Goal: Task Accomplishment & Management: Manage account settings

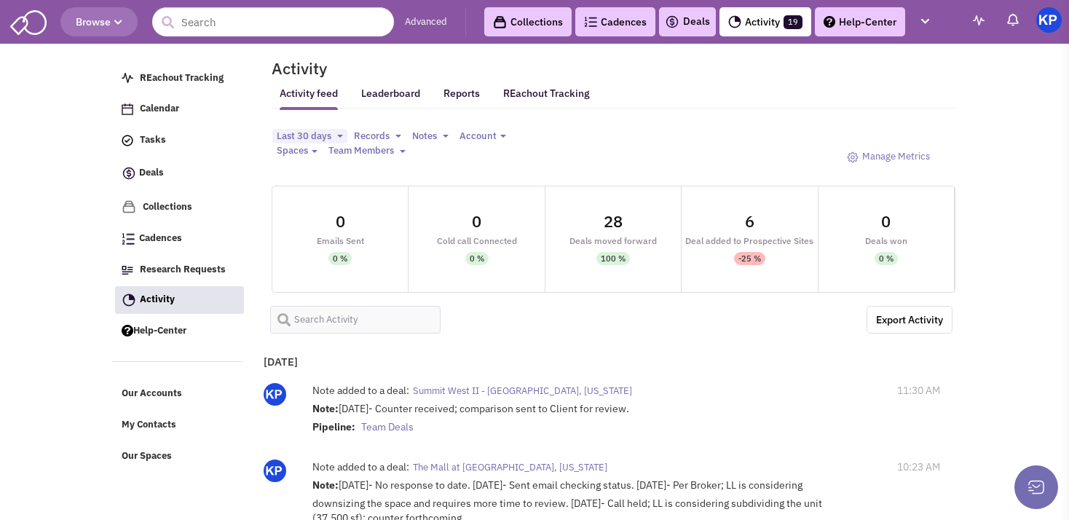
select select
click at [666, 26] on img at bounding box center [672, 21] width 15 height 17
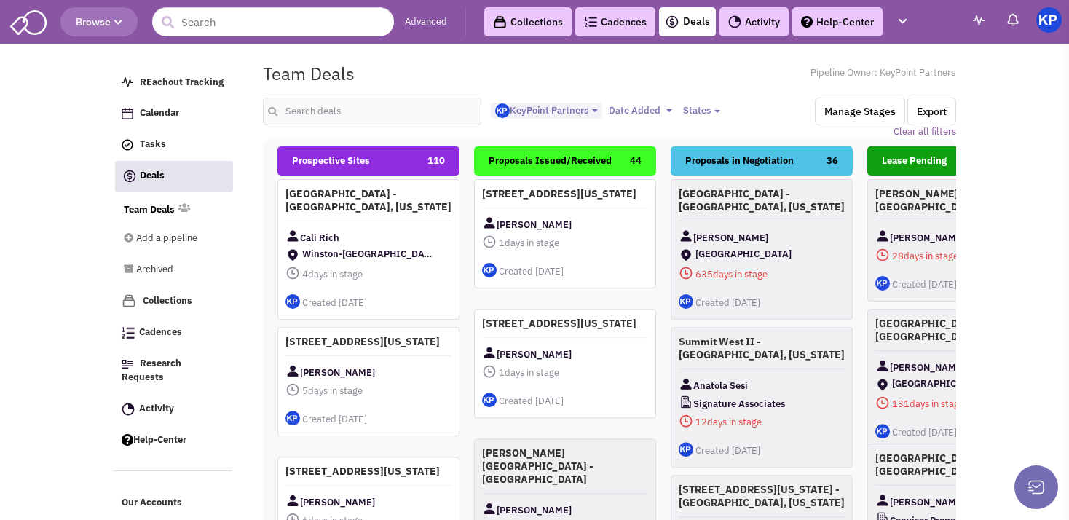
select select "1900"
select select
click at [362, 109] on input "text" at bounding box center [372, 112] width 218 height 28
type input "amherst"
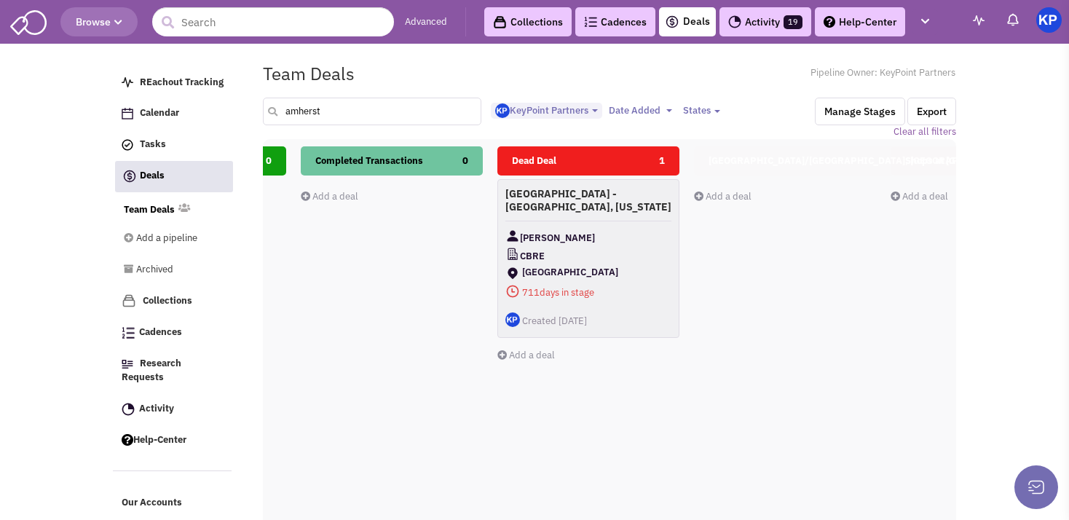
scroll to position [0, 772]
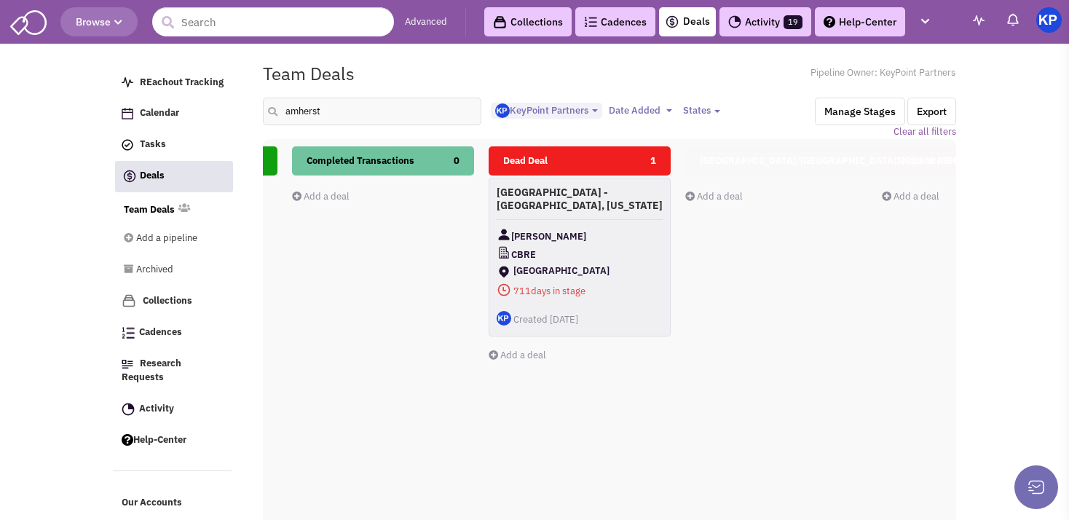
click at [627, 240] on div "Ryan Minihan" at bounding box center [580, 236] width 166 height 18
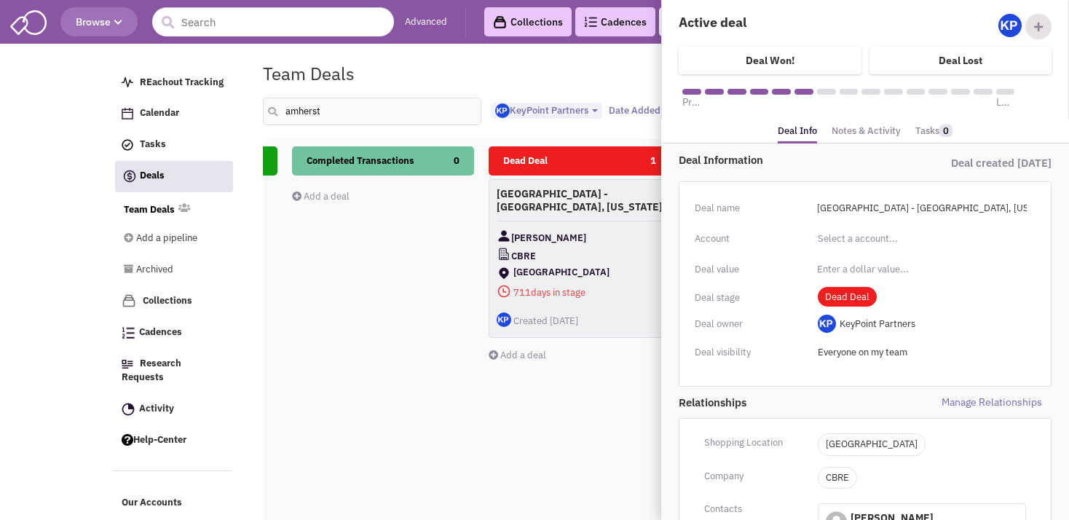
click at [846, 133] on link "Notes & Activity" at bounding box center [866, 131] width 69 height 21
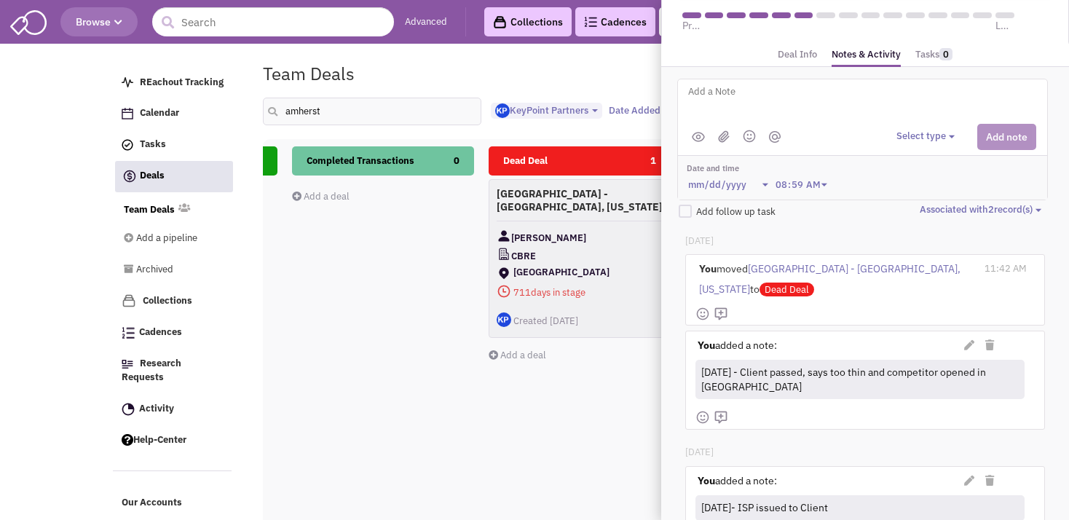
scroll to position [78, 0]
click at [341, 339] on div "Completed Transactions 0 Add a deal Total: $ 0" at bounding box center [383, 404] width 182 height 517
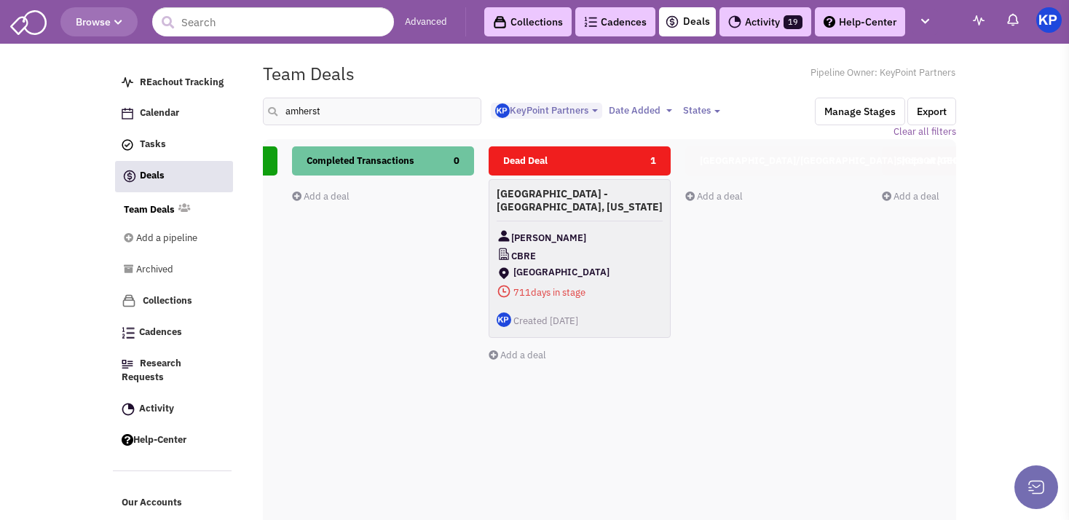
click at [753, 22] on link "Activity 19" at bounding box center [766, 21] width 92 height 29
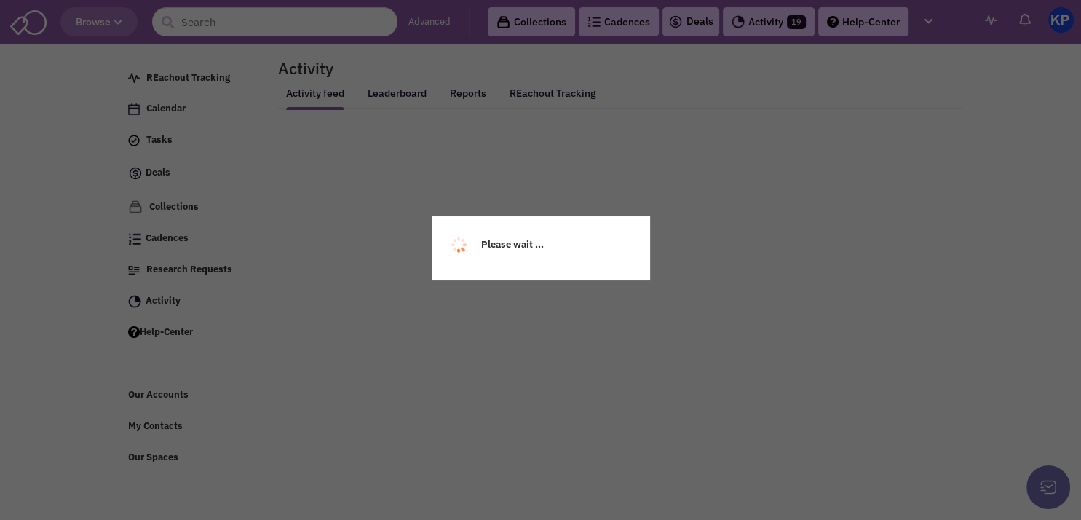
click at [753, 22] on div "Please wait ..." at bounding box center [540, 260] width 1081 height 520
select select
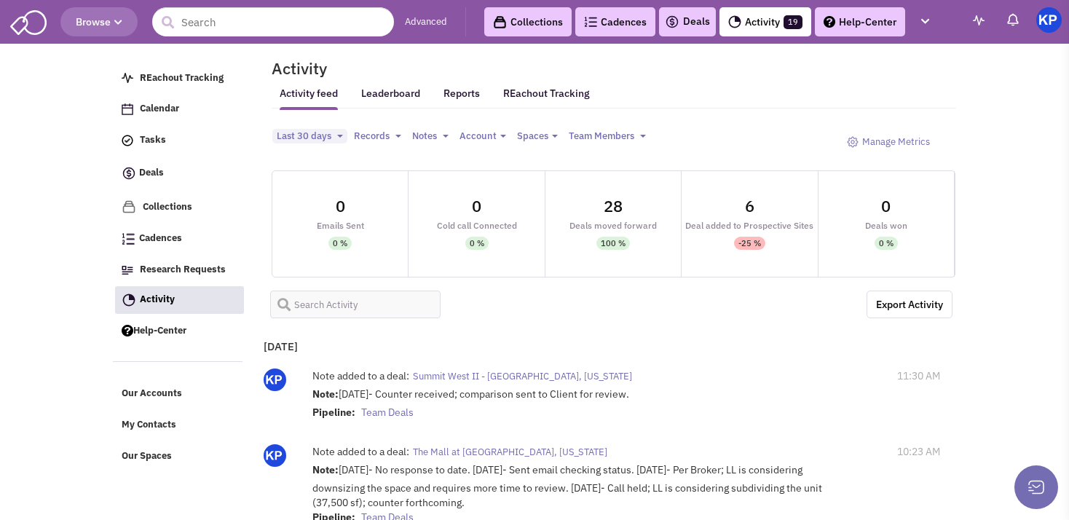
click at [687, 23] on link "Deals" at bounding box center [687, 21] width 45 height 17
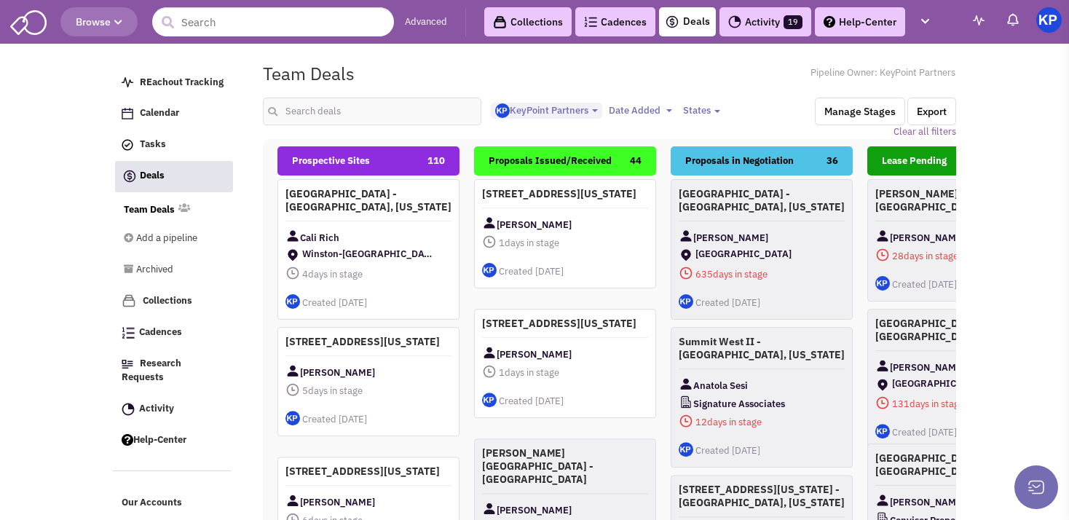
select select "1900"
select select
click at [337, 102] on input "text" at bounding box center [372, 112] width 218 height 28
type input "san antonio"
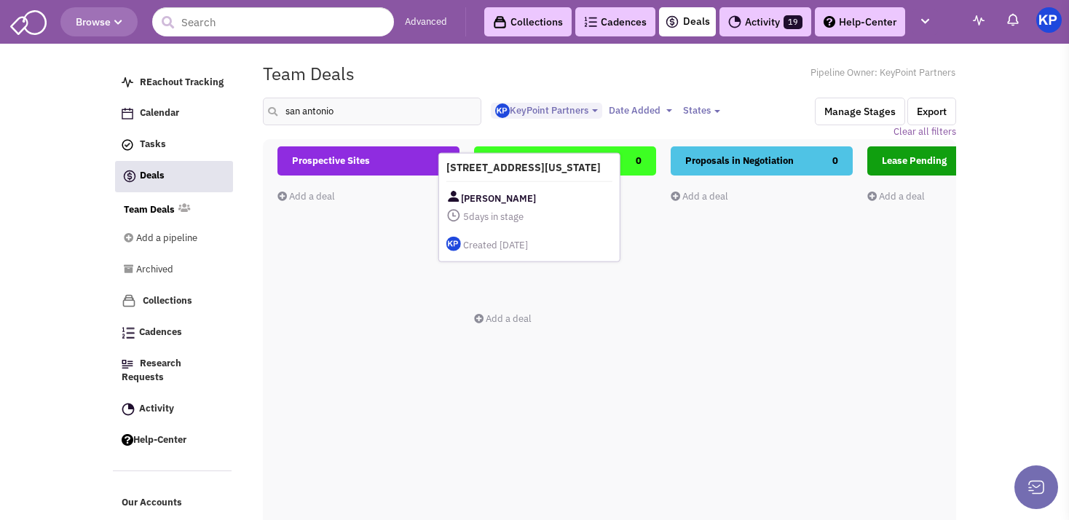
drag, startPoint x: 352, startPoint y: 235, endPoint x: 518, endPoint y: 221, distance: 165.8
click at [518, 208] on div "Joe Elder" at bounding box center [529, 198] width 166 height 18
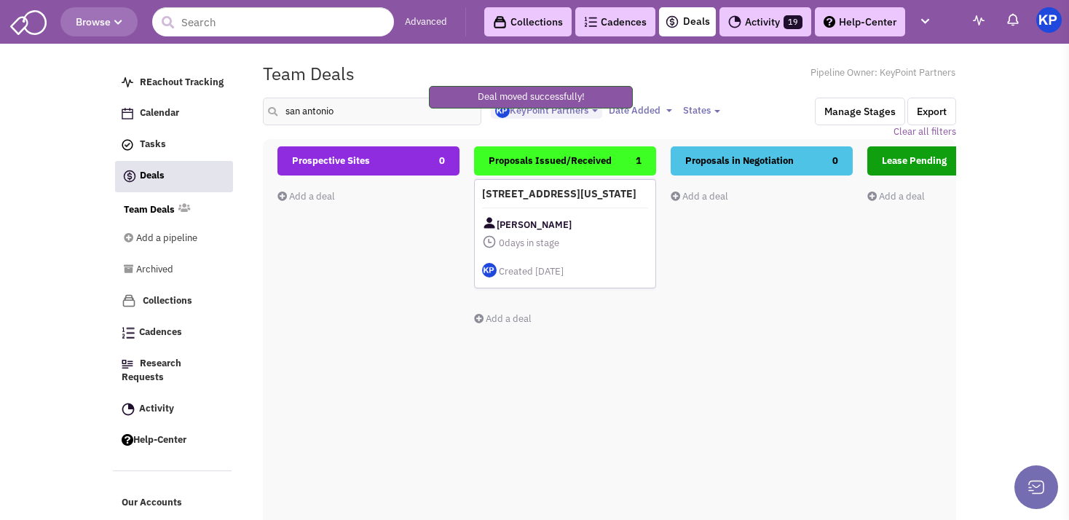
click at [567, 200] on h4 "[STREET_ADDRESS][US_STATE]" at bounding box center [565, 193] width 166 height 13
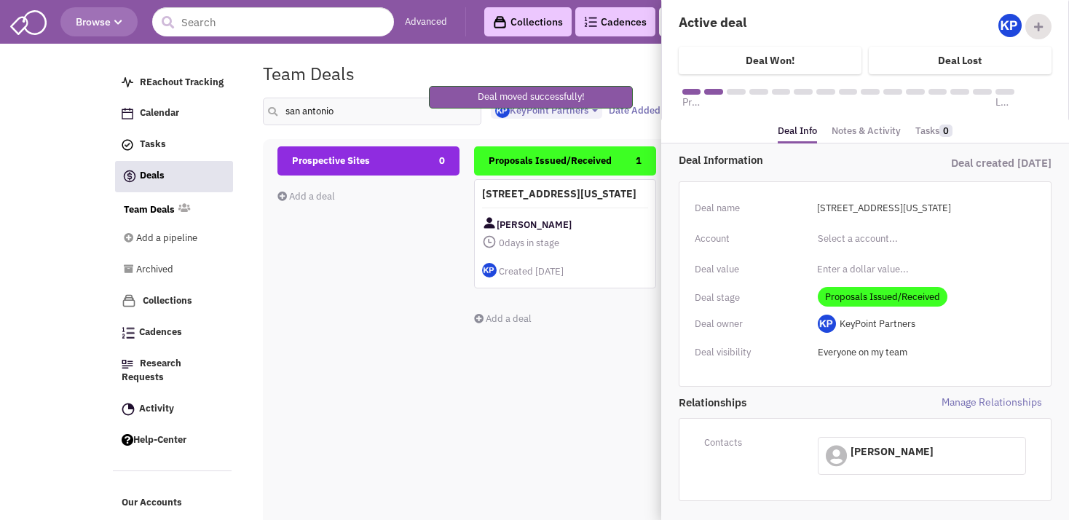
click at [845, 118] on div "Active deal Ethan Zhang KeyPoint Partners Owner" at bounding box center [865, 60] width 406 height 122
click at [845, 133] on link "Notes & Activity" at bounding box center [866, 131] width 69 height 21
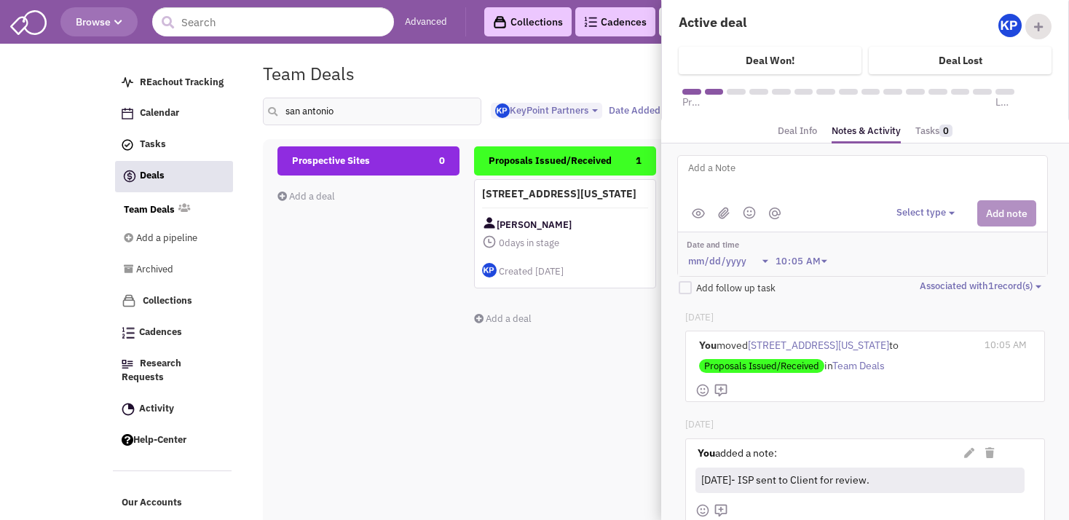
click at [788, 176] on textarea at bounding box center [867, 179] width 360 height 40
type textarea "[DATE]- Proposal issued."
click at [715, 210] on ul at bounding box center [736, 213] width 95 height 18
click at [725, 210] on img at bounding box center [724, 213] width 12 height 12
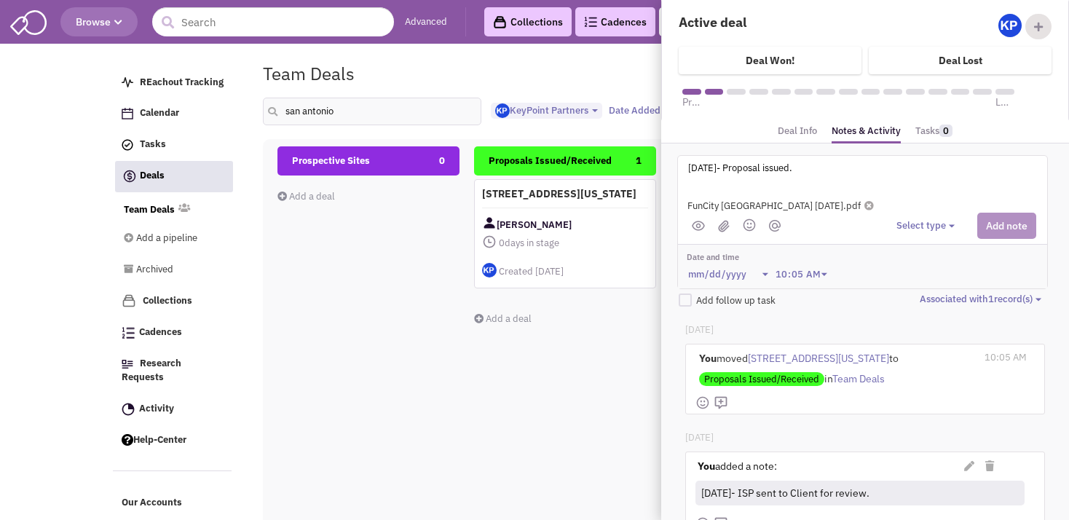
click at [905, 225] on button "Select type" at bounding box center [928, 226] width 63 height 14
click at [913, 293] on div "Log a note" at bounding box center [919, 295] width 36 height 14
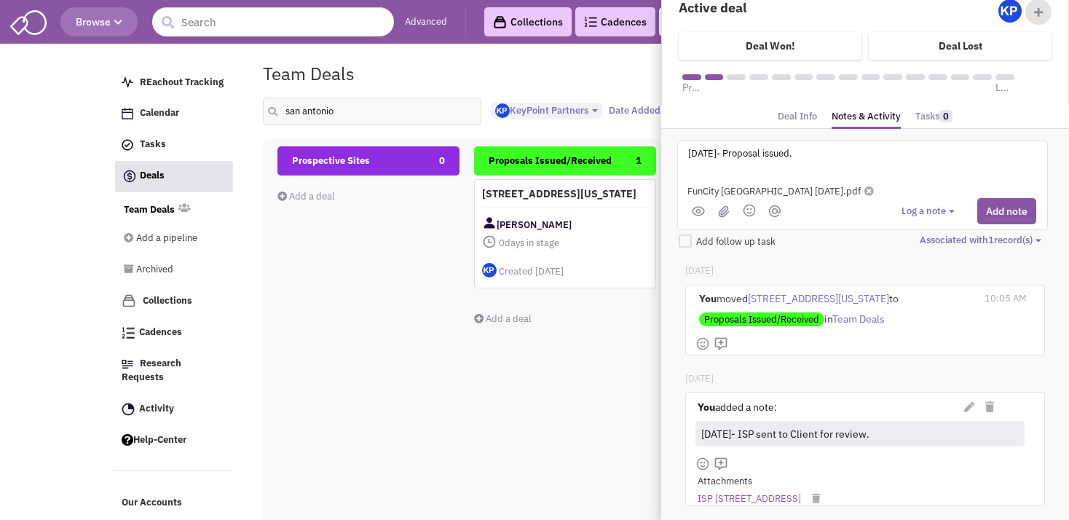
scroll to position [0, 0]
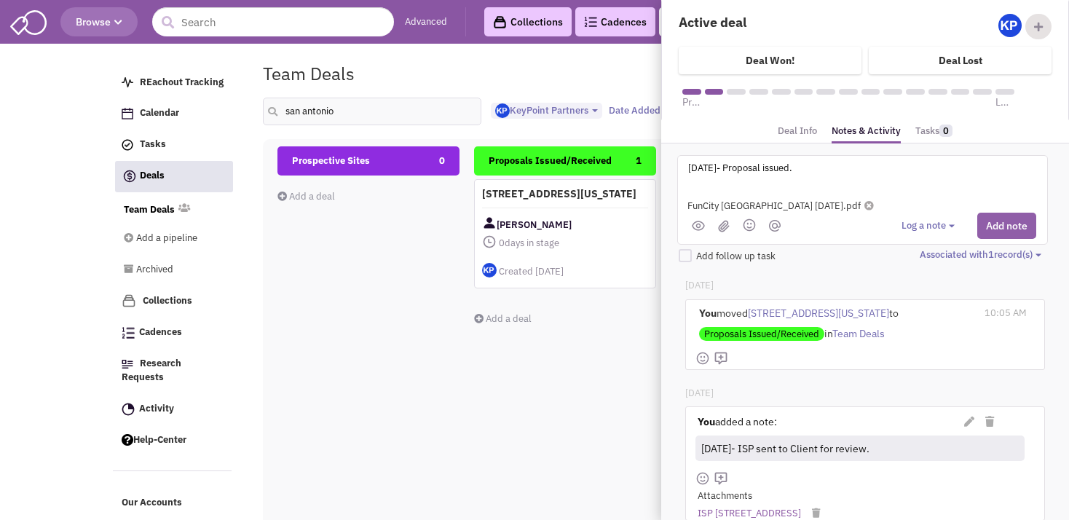
click at [983, 222] on button "Add note" at bounding box center [1006, 226] width 59 height 26
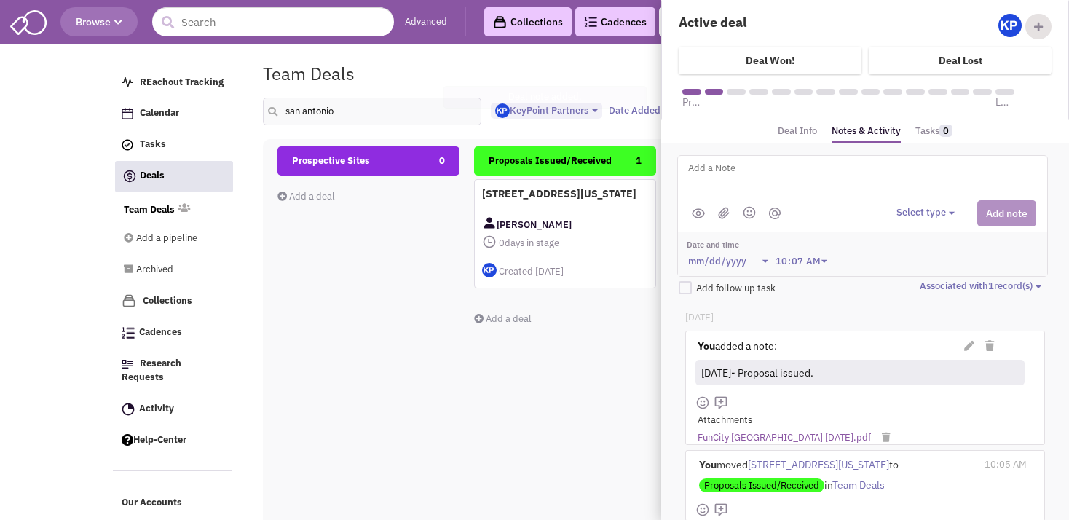
scroll to position [195, 0]
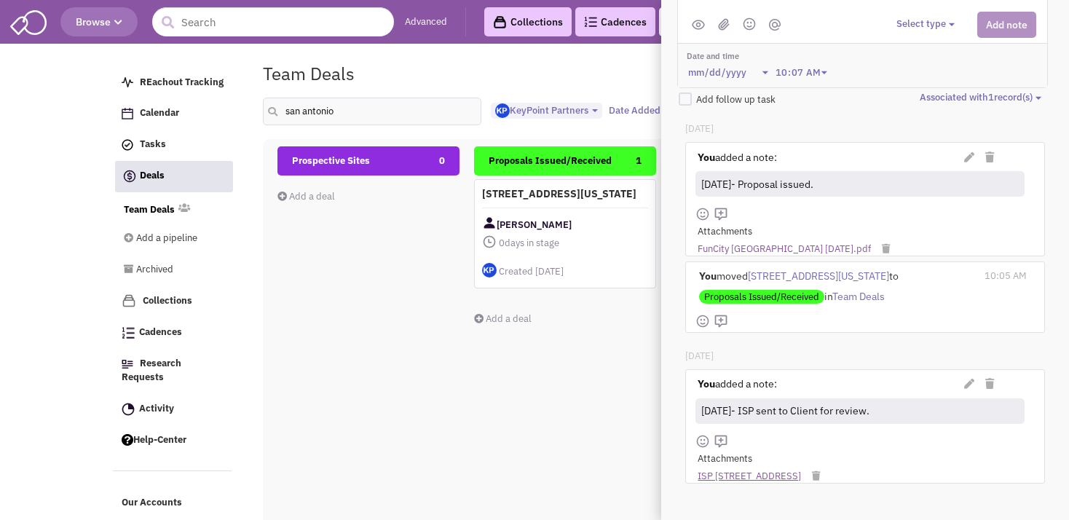
click at [738, 470] on link "ISP 1739 SW Loop 410 - San Antonio" at bounding box center [749, 477] width 103 height 14
click at [772, 243] on link "FunCity San Antonio 10-7-25.pdf" at bounding box center [784, 250] width 173 height 14
click at [325, 162] on span "Prospective Sites" at bounding box center [331, 160] width 78 height 12
drag, startPoint x: 339, startPoint y: 112, endPoint x: 282, endPoint y: 111, distance: 57.6
click at [282, 111] on input "san antonio" at bounding box center [372, 112] width 218 height 28
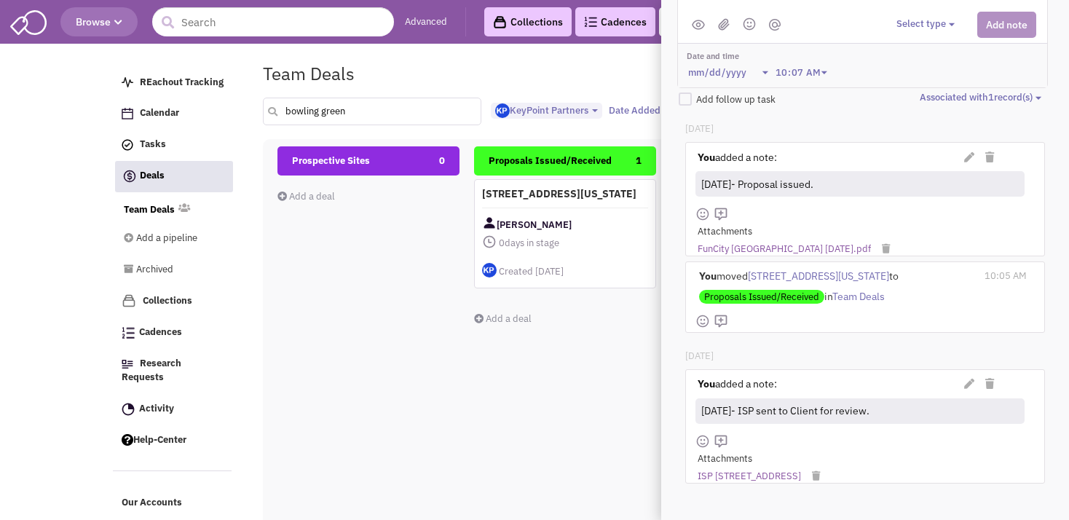
type input "bowling green"
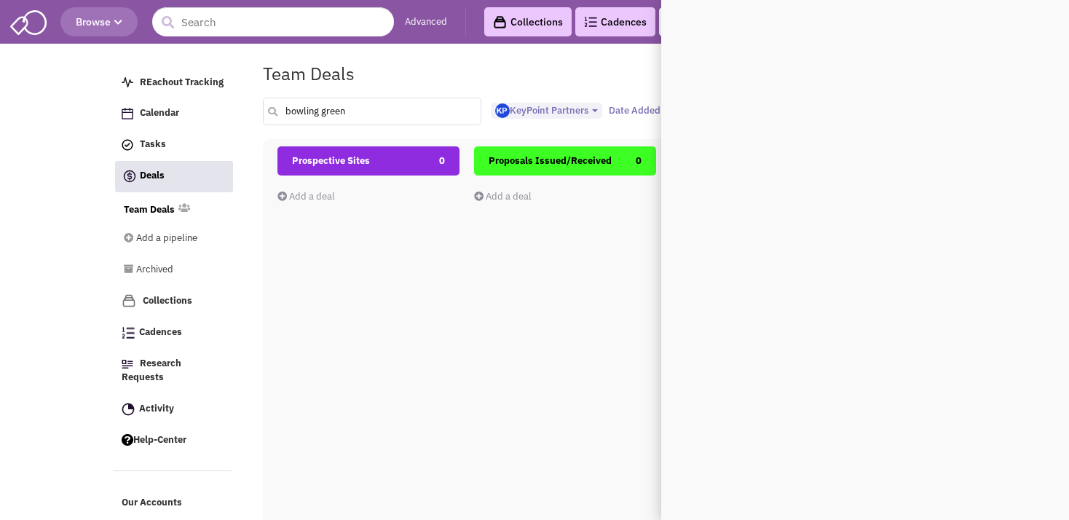
scroll to position [0, 0]
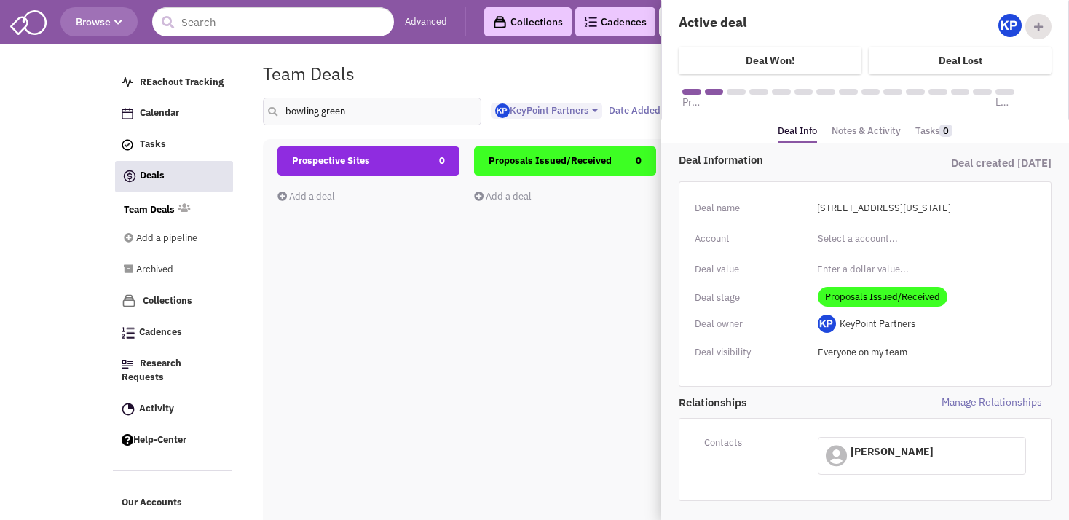
click at [374, 66] on div "Team Deals Pipeline Owner: KeyPoint Partners" at bounding box center [609, 74] width 712 height 34
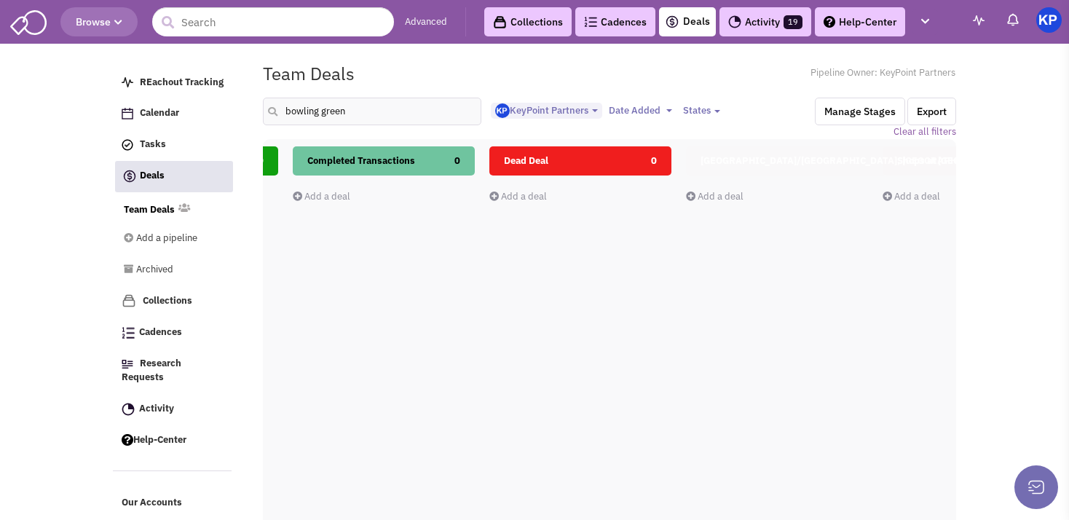
scroll to position [0, 761]
click at [741, 41] on header "Browse Advanced Collections Cadences 0 Deals Activity 19 Help-Center Tasks" at bounding box center [534, 22] width 1069 height 44
click at [750, 12] on link "Activity 19" at bounding box center [766, 21] width 92 height 29
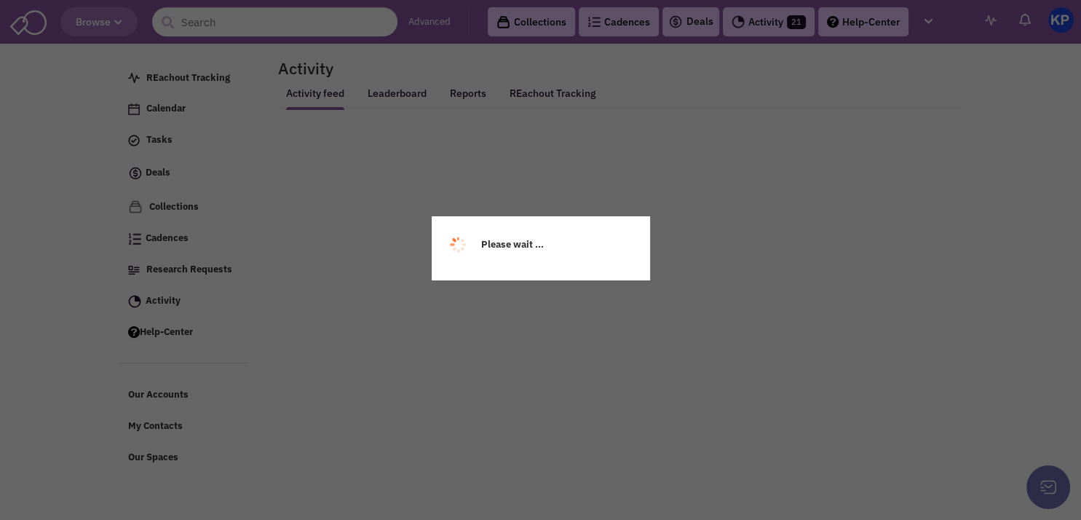
select select
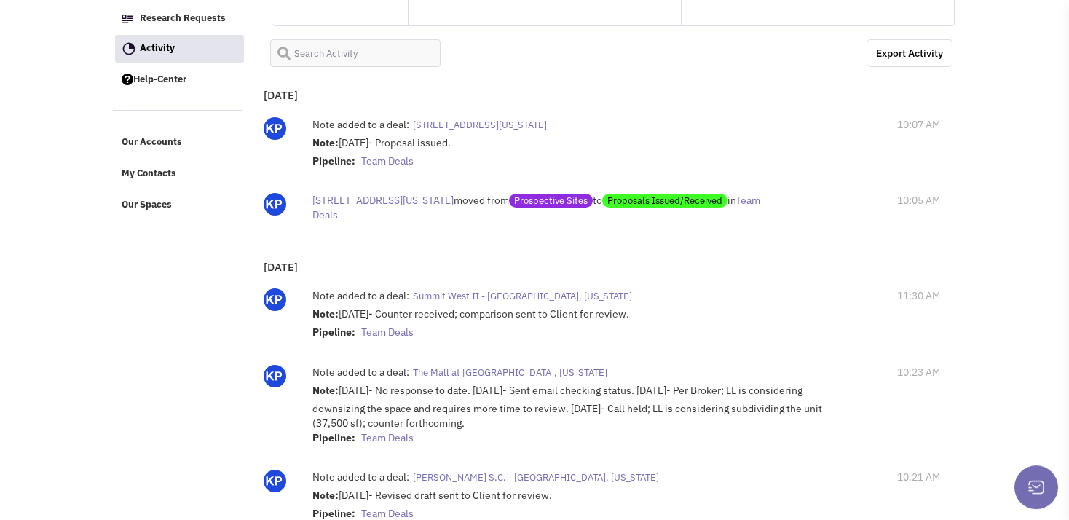
scroll to position [245, 0]
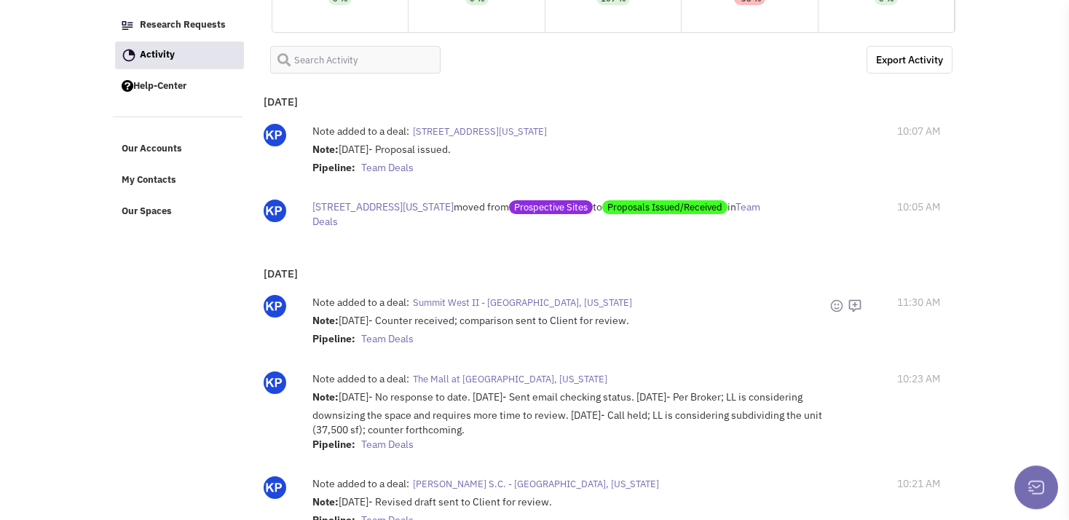
click at [559, 299] on span "Summit West II - [GEOGRAPHIC_DATA], [US_STATE]" at bounding box center [522, 302] width 219 height 12
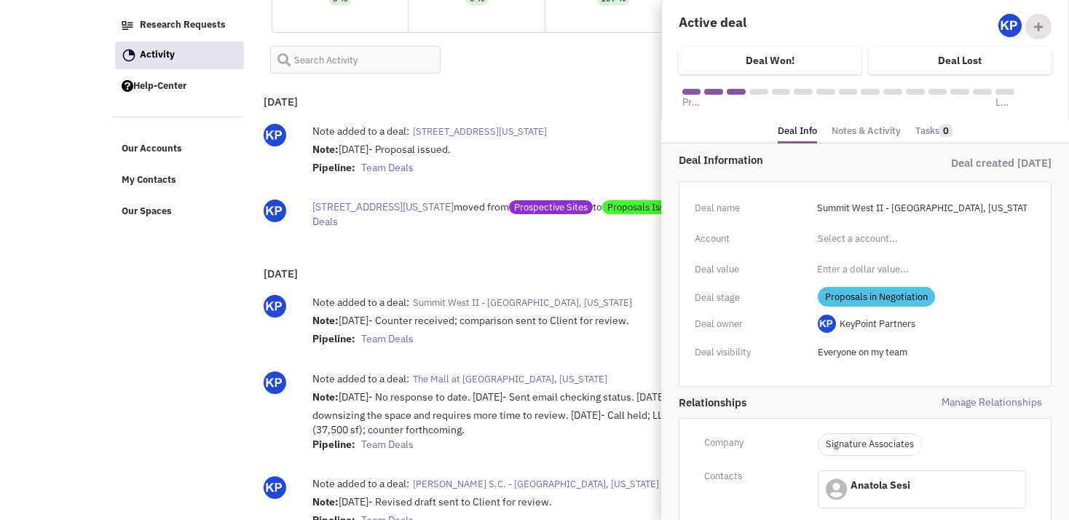
click at [552, 338] on div "Note: 10/6/25- Counter received; comparison sent to Client for review. Pipeline…" at bounding box center [570, 331] width 516 height 36
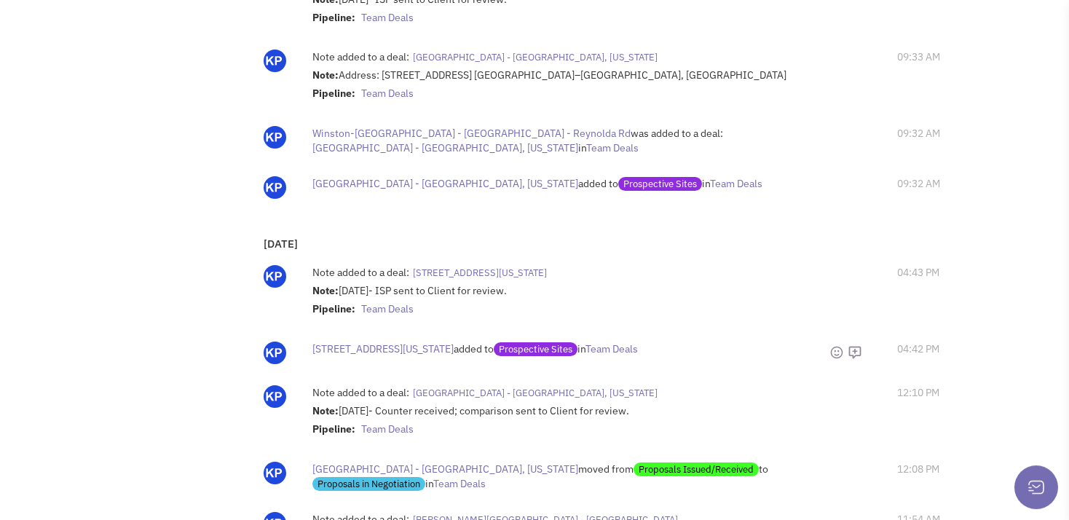
scroll to position [1199, 0]
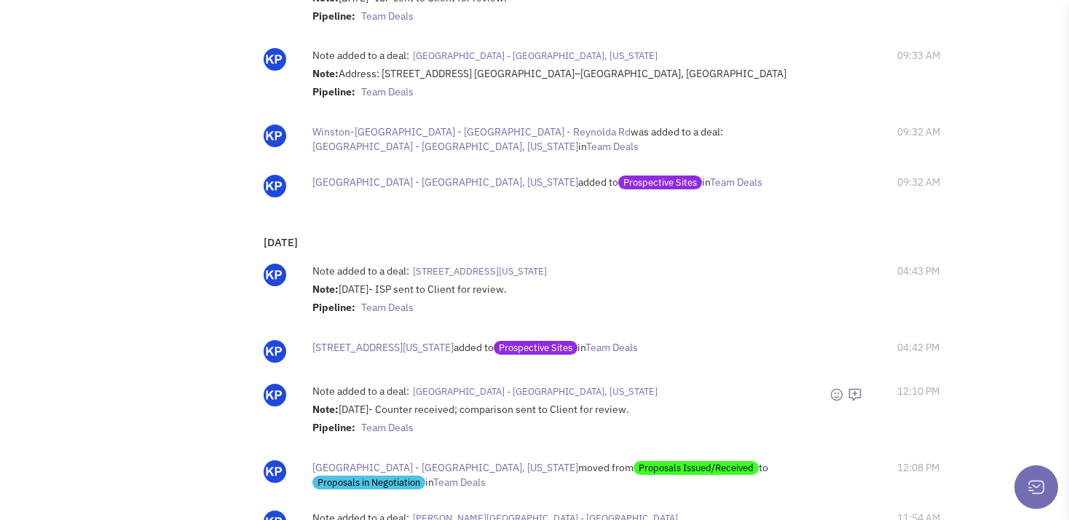
click at [509, 388] on span "[GEOGRAPHIC_DATA] - [GEOGRAPHIC_DATA], [US_STATE]" at bounding box center [535, 391] width 245 height 12
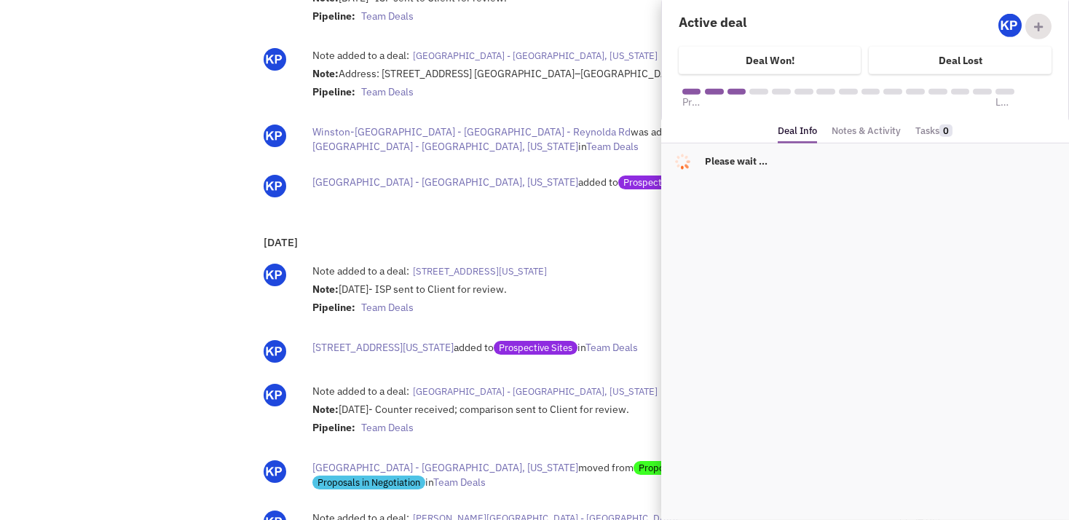
click at [507, 385] on span "[GEOGRAPHIC_DATA] - [GEOGRAPHIC_DATA], [US_STATE]" at bounding box center [535, 391] width 245 height 12
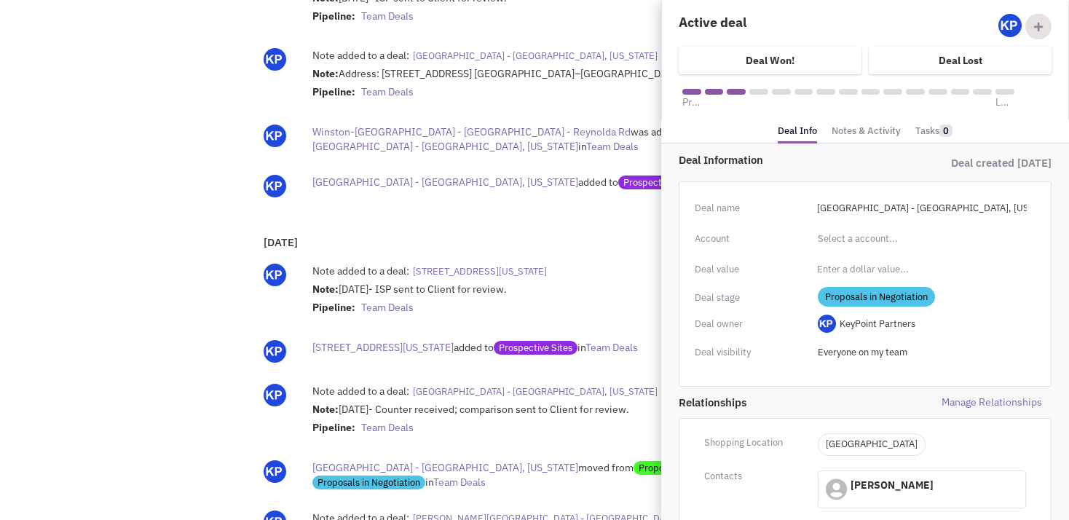
click at [368, 212] on div "October 03, 2025 Note added to a deal: Reynolda Manor - Winston-Salem, North Ca…" at bounding box center [605, 77] width 696 height 288
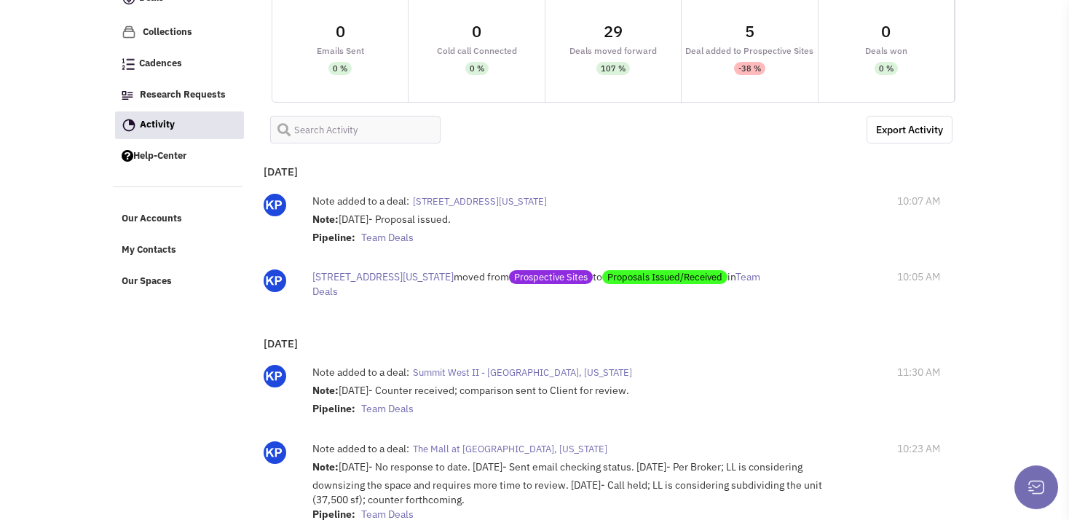
scroll to position [0, 0]
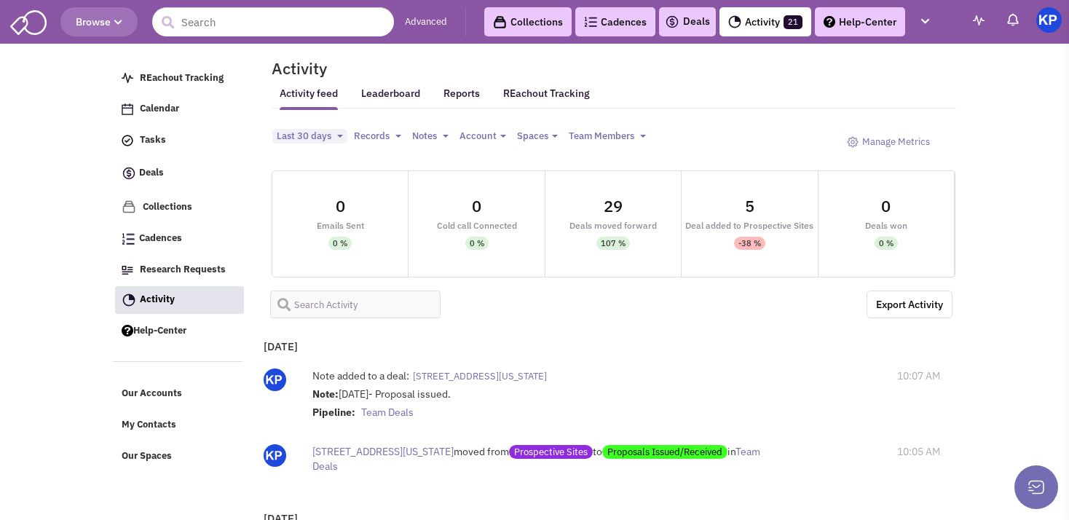
click at [763, 19] on link "Activity 21" at bounding box center [766, 21] width 92 height 29
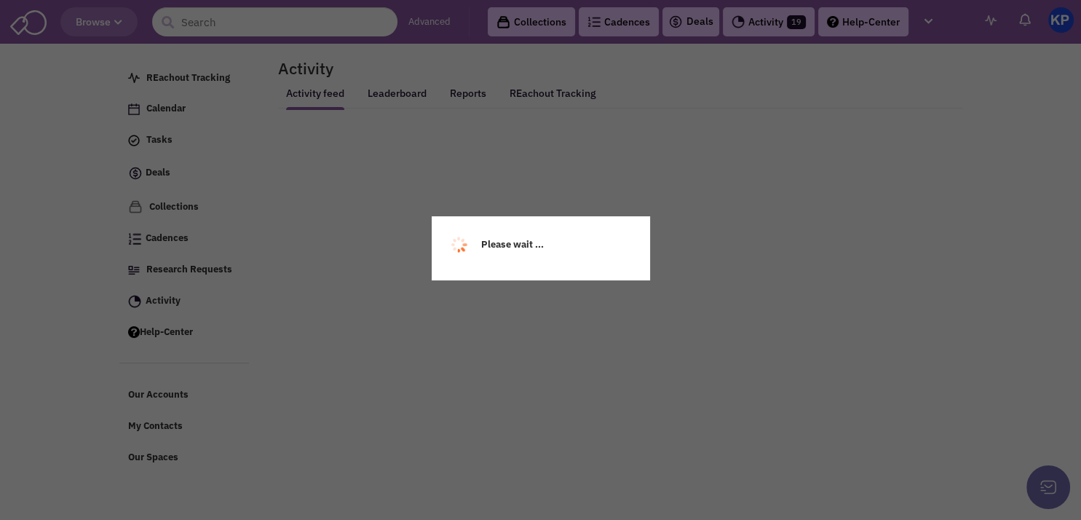
select select
